Goal: Task Accomplishment & Management: Manage account settings

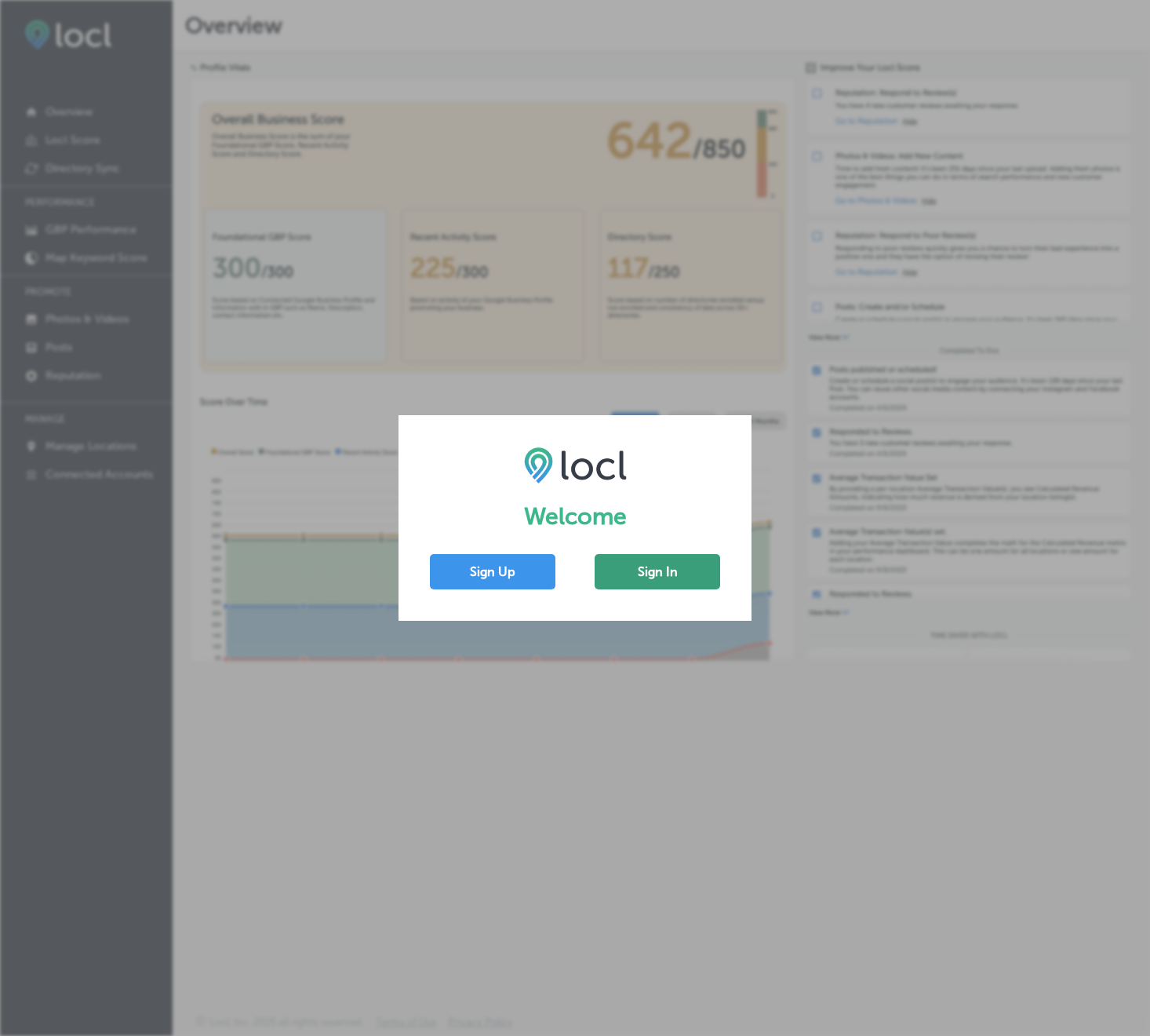
click at [670, 569] on button "Sign In" at bounding box center [657, 571] width 126 height 36
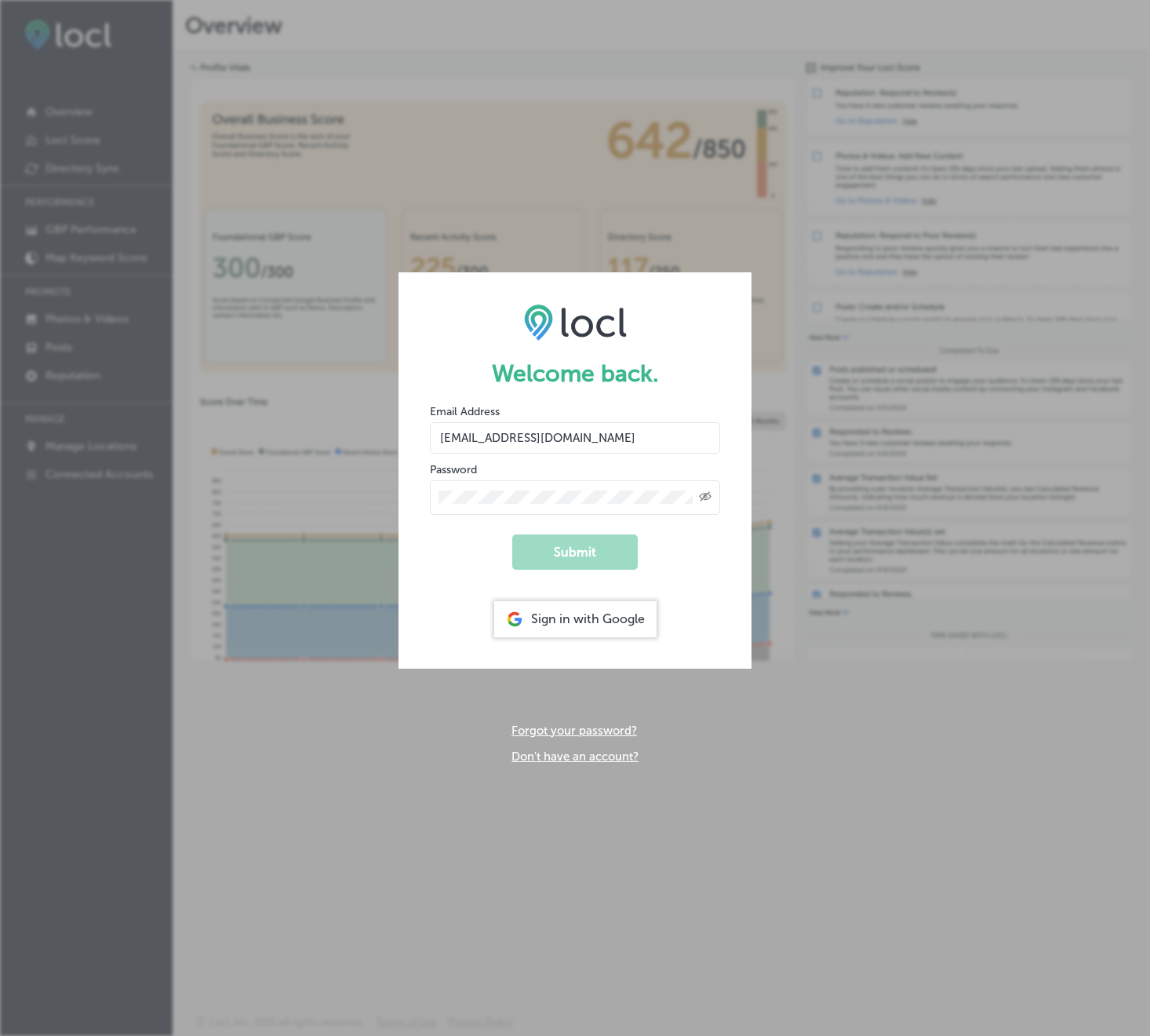
type input "[EMAIL_ADDRESS][DOMAIN_NAME]"
click at [580, 553] on button "Submit" at bounding box center [575, 552] width 126 height 36
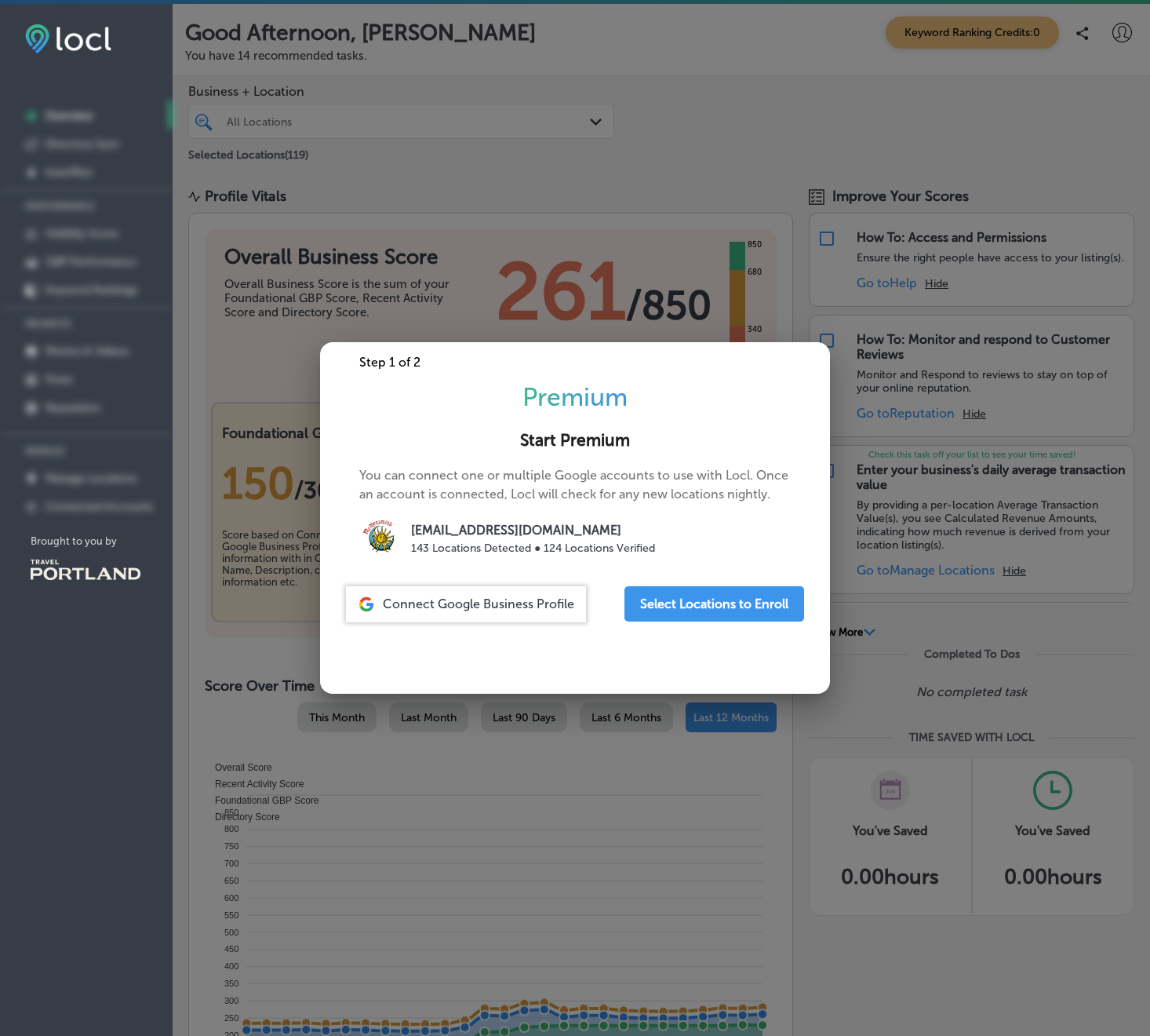
click at [459, 188] on div at bounding box center [575, 518] width 1150 height 1036
click at [460, 188] on div at bounding box center [575, 518] width 1150 height 1036
click at [114, 592] on div "Brought to you by" at bounding box center [89, 571] width 167 height 72
drag, startPoint x: 113, startPoint y: 579, endPoint x: 131, endPoint y: 576, distance: 18.2
click at [112, 579] on img at bounding box center [86, 569] width 110 height 20
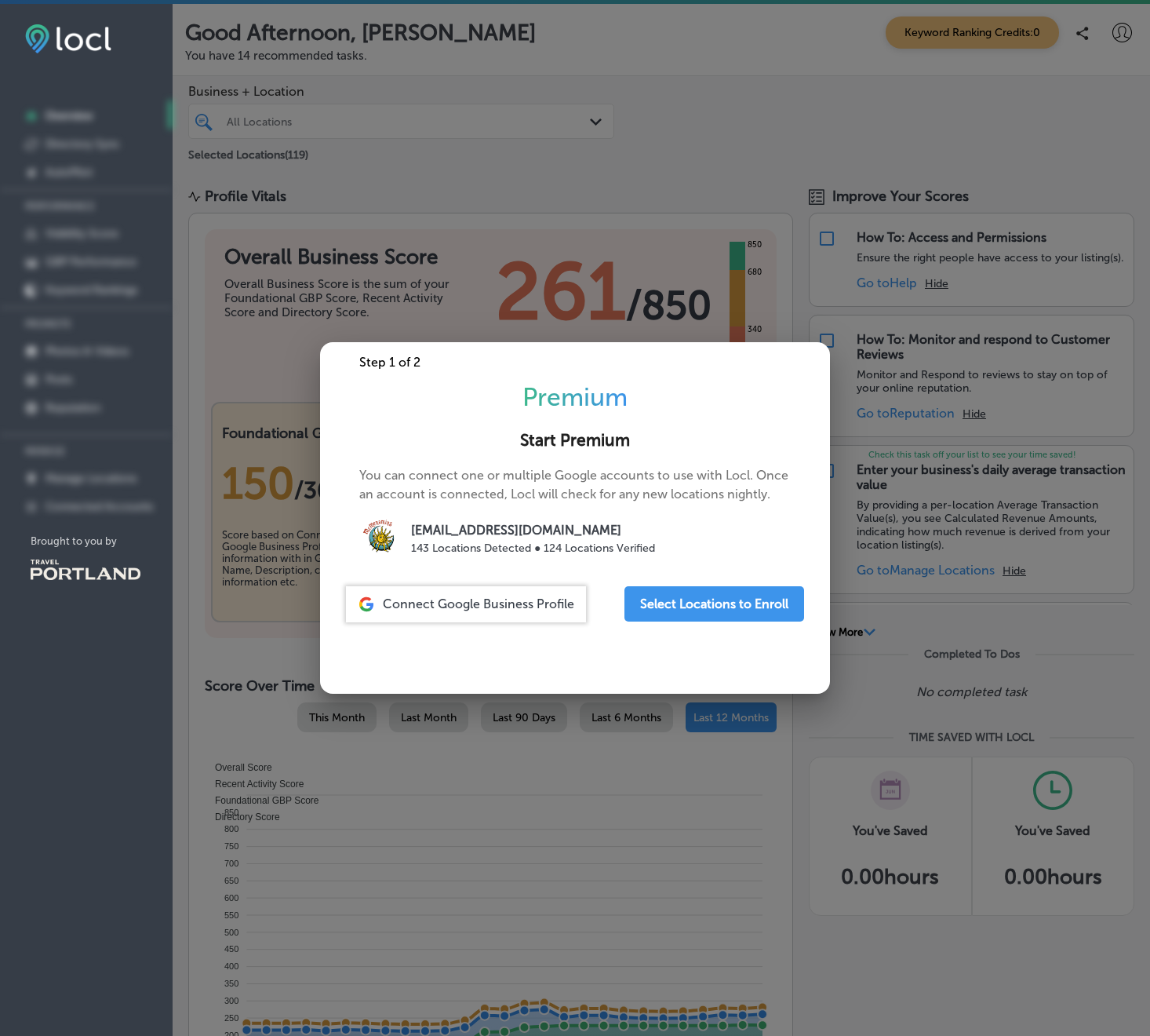
click at [704, 274] on div at bounding box center [575, 518] width 1150 height 1036
click at [484, 605] on span "Connect Google Business Profile" at bounding box center [478, 603] width 191 height 14
